Goal: Navigation & Orientation: Go to known website

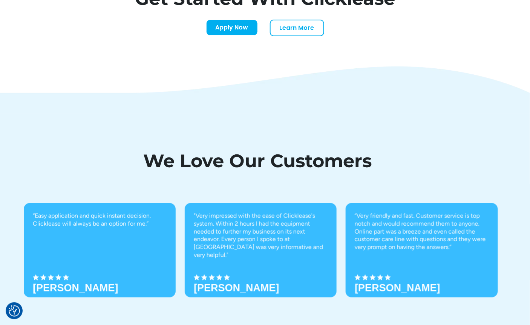
scroll to position [2602, 0]
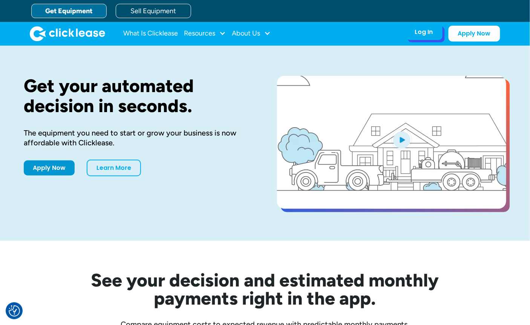
click at [427, 31] on div "Log In" at bounding box center [424, 32] width 18 height 8
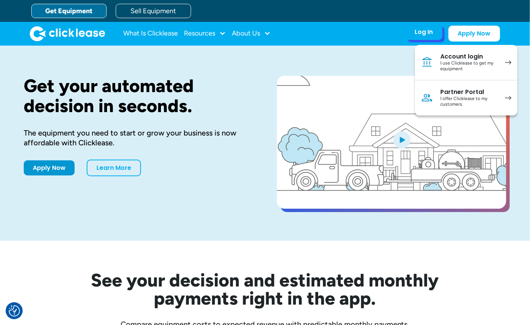
click at [451, 60] on div "I use Clicklease to get my equipment" at bounding box center [469, 66] width 57 height 12
